Goal: Check status: Check status

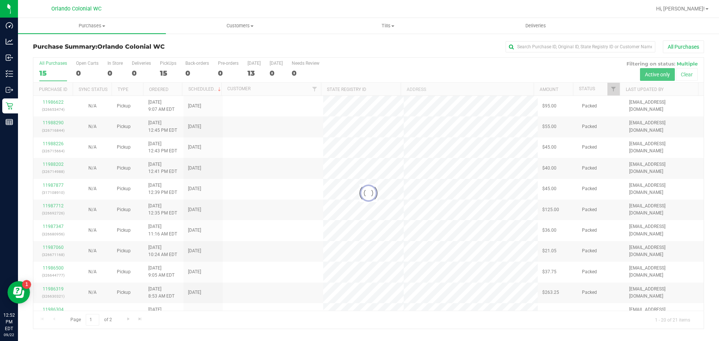
drag, startPoint x: 0, startPoint y: 0, endPoint x: 165, endPoint y: 74, distance: 180.4
click at [165, 74] on div at bounding box center [368, 193] width 670 height 271
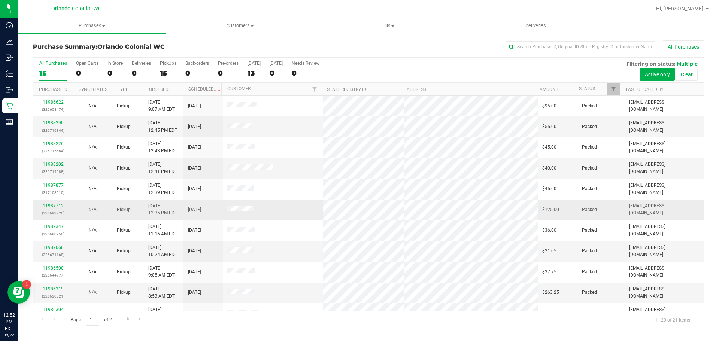
click at [164, 205] on tbody "11986622 (326653474) N/A Pickup [DATE] 9:07 AM EDT 9/22/2025 $95.00 Packed [EMA…" at bounding box center [368, 303] width 670 height 414
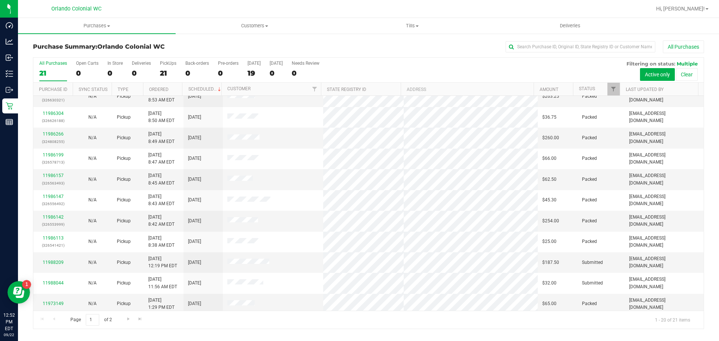
scroll to position [199, 0]
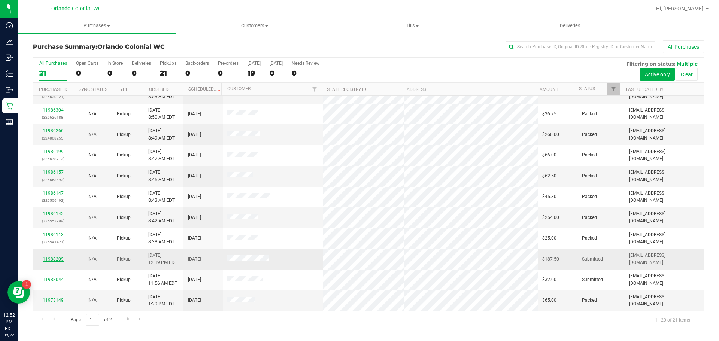
click at [61, 259] on link "11988209" at bounding box center [53, 258] width 21 height 5
